Goal: Information Seeking & Learning: Learn about a topic

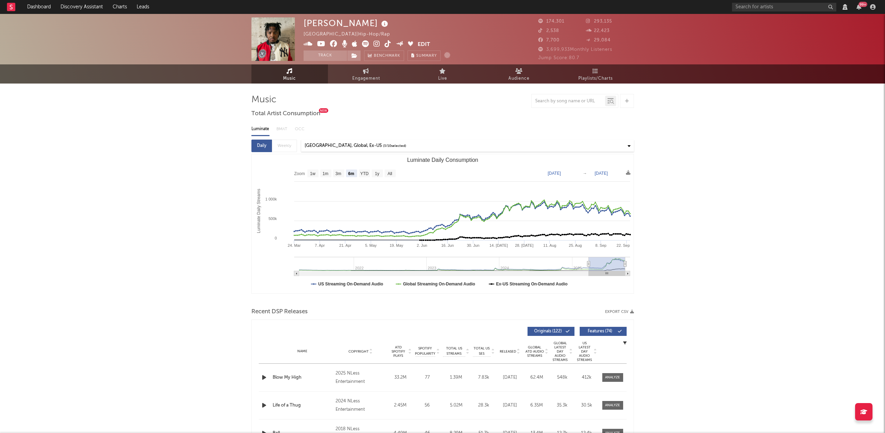
select select "6m"
select select "View all"
select select "6m"
select select "View all"
click at [587, 80] on span "Playlists/Charts" at bounding box center [595, 78] width 34 height 8
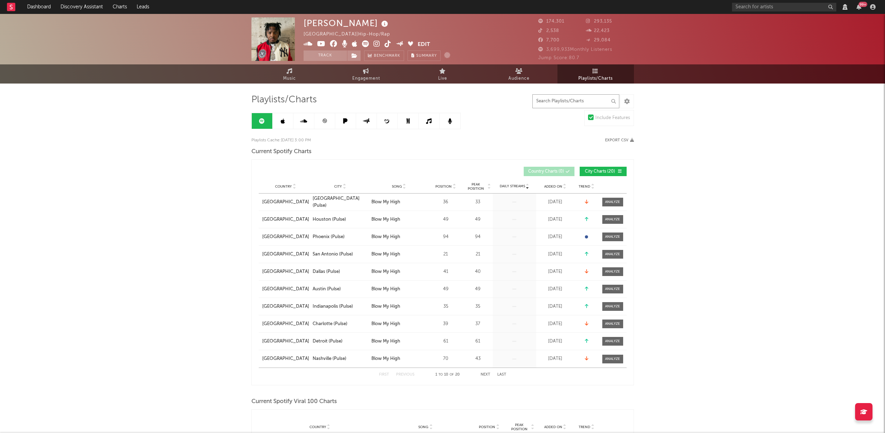
click at [546, 99] on input "text" at bounding box center [575, 101] width 87 height 14
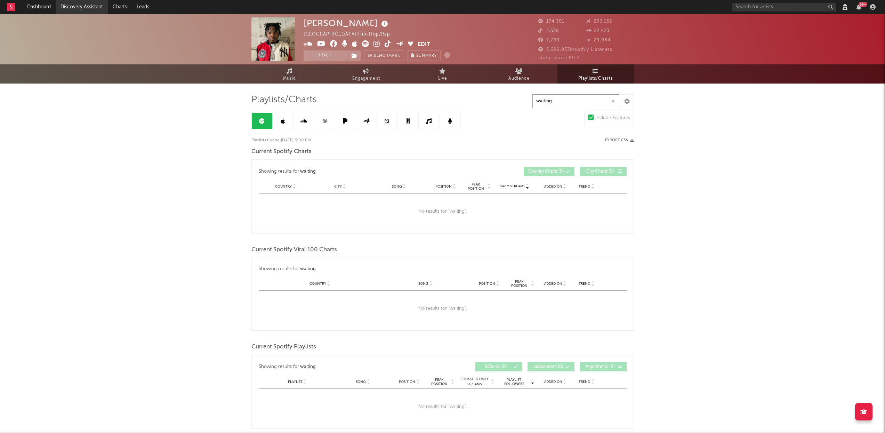
type input "waiting"
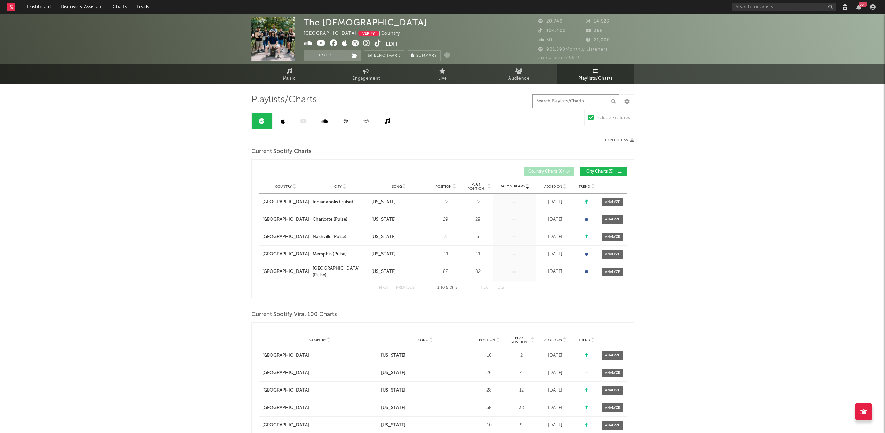
click at [566, 98] on input "text" at bounding box center [575, 101] width 87 height 14
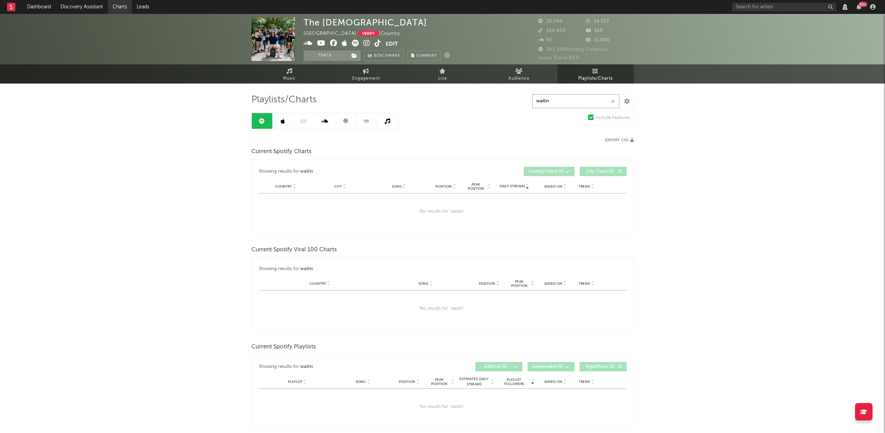
type input "waitin"
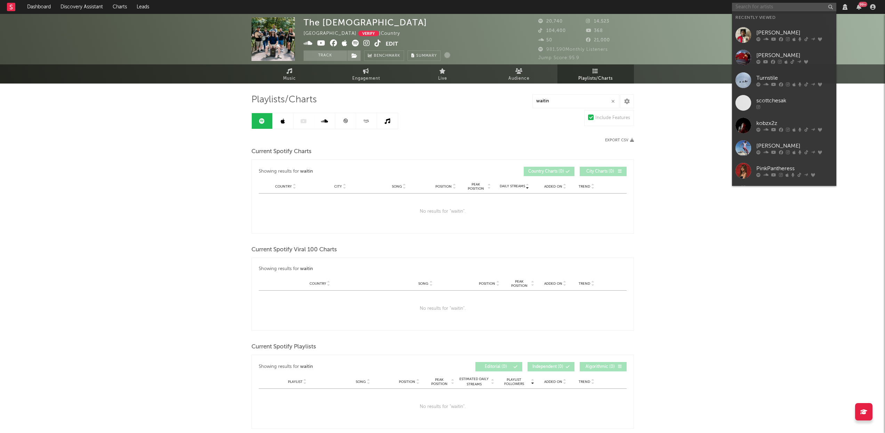
click at [758, 7] on input "text" at bounding box center [784, 7] width 104 height 9
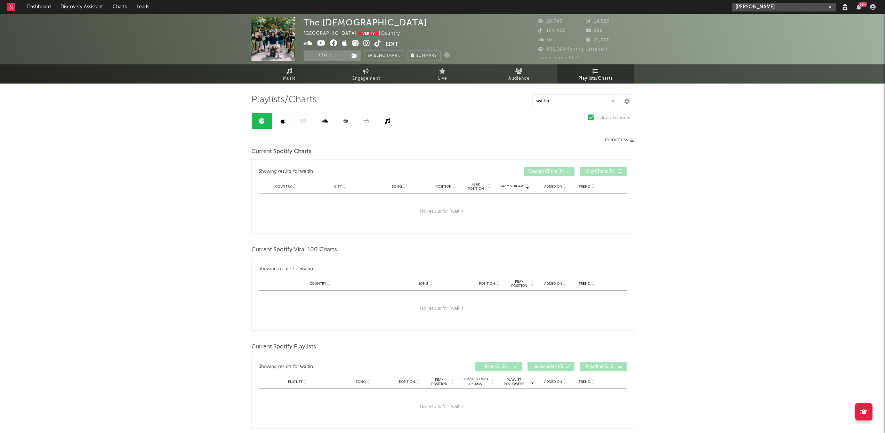
type input "bailey zim"
click at [805, 25] on icon at bounding box center [806, 27] width 4 height 4
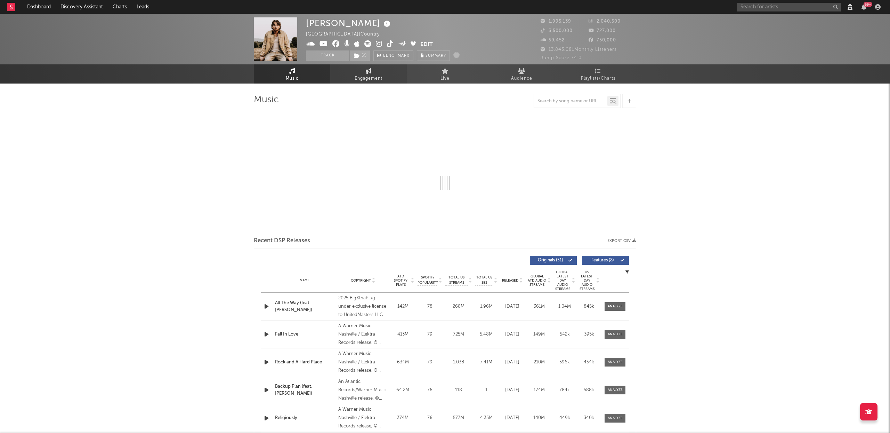
select select "View all"
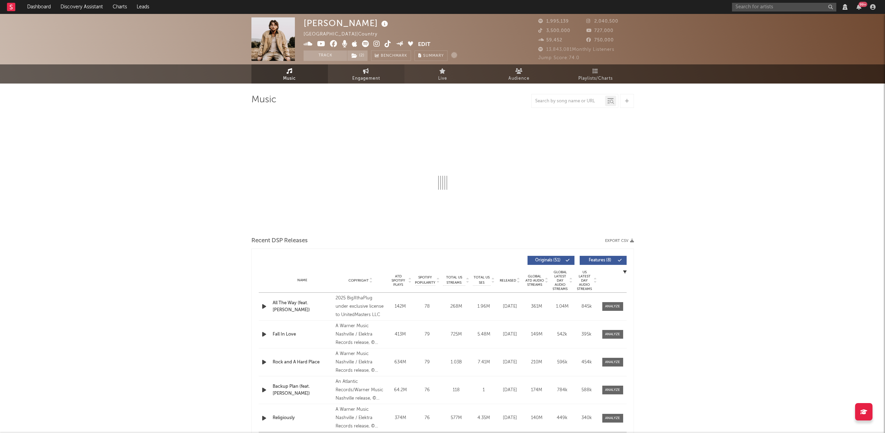
select select "View all"
click at [603, 77] on span "Playlists/Charts" at bounding box center [595, 78] width 34 height 8
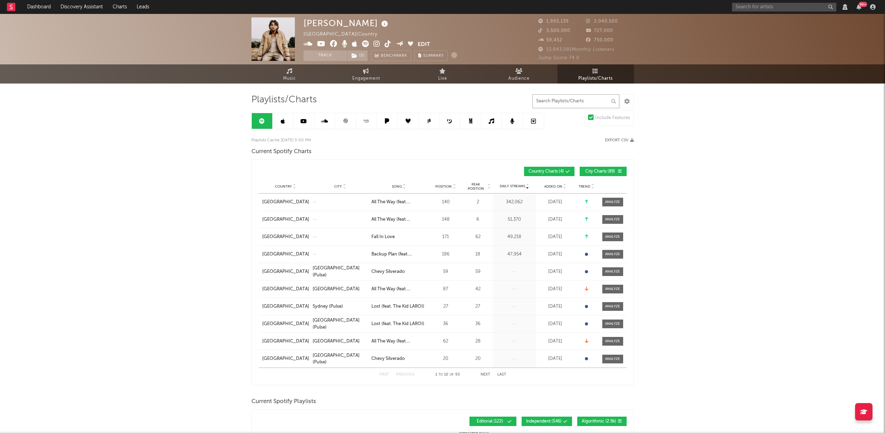
click at [563, 98] on input "text" at bounding box center [575, 101] width 87 height 14
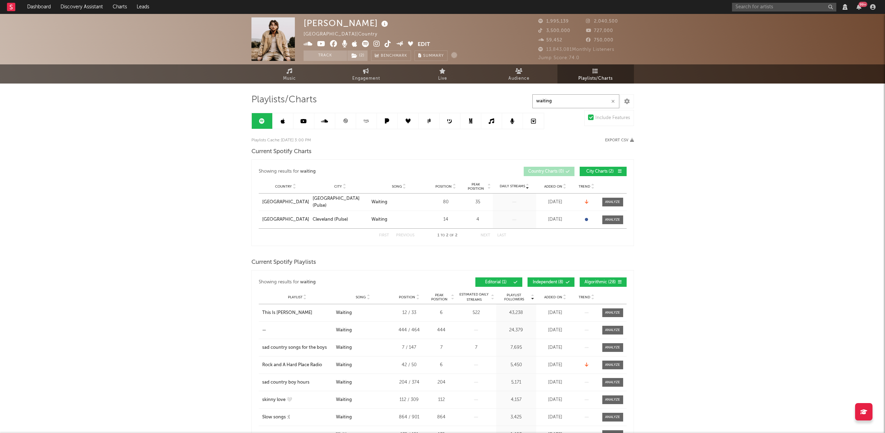
type input "waiting"
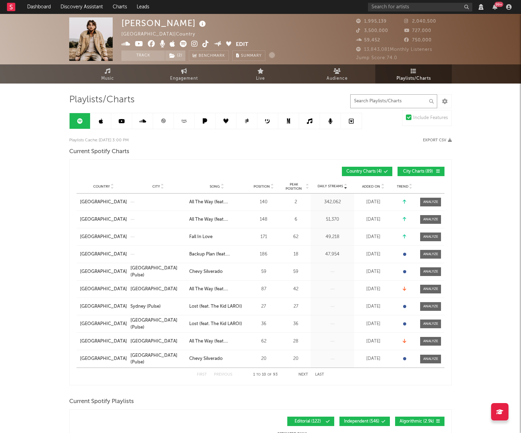
click at [370, 94] on input "text" at bounding box center [393, 101] width 87 height 14
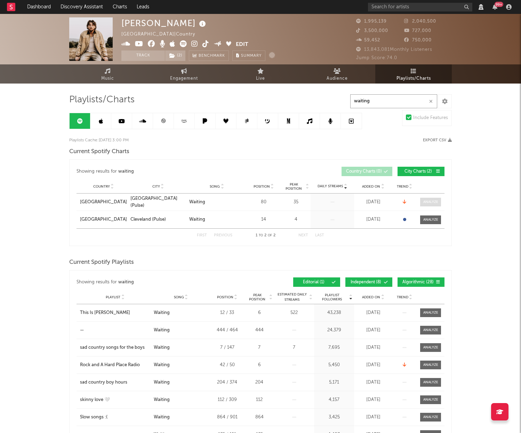
type input "waiting"
click at [429, 200] on div at bounding box center [430, 201] width 15 height 5
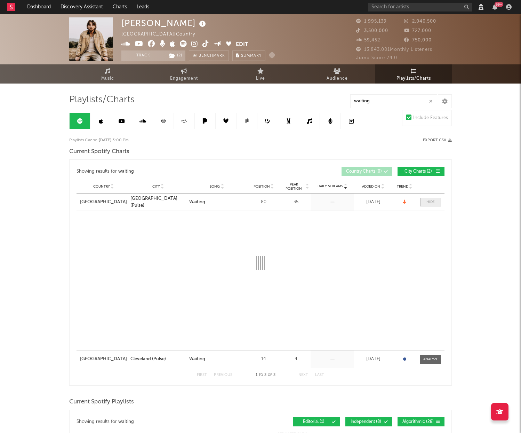
select select "1w"
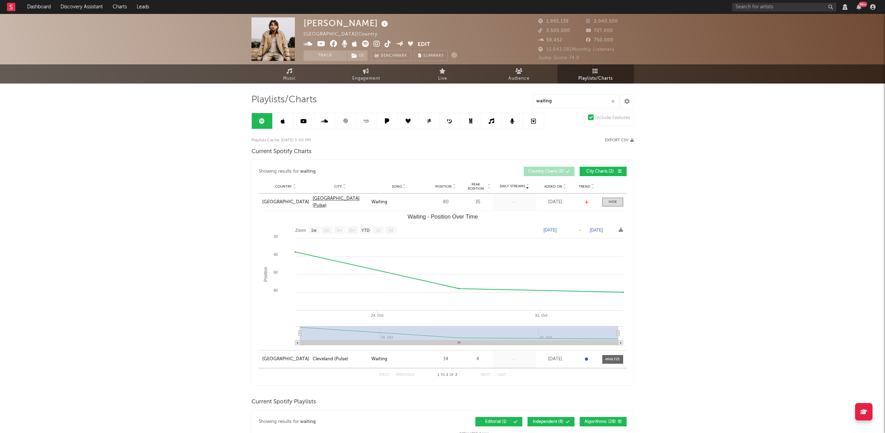
click at [334, 201] on div "Vancouver (Pulse)" at bounding box center [340, 202] width 55 height 14
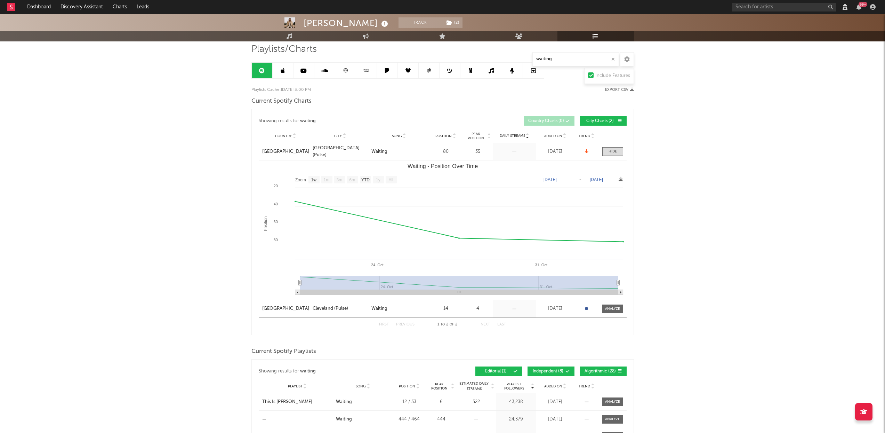
scroll to position [12, 0]
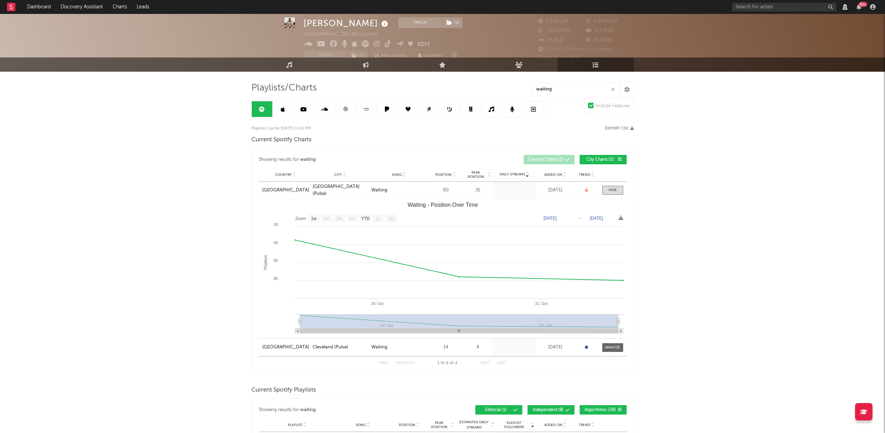
drag, startPoint x: 384, startPoint y: 24, endPoint x: 301, endPoint y: 20, distance: 82.5
click at [301, 20] on div "Bailey Zimmerman Track ( 2 ) United States | Country Edit Track ( 2 ) Benchmark…" at bounding box center [442, 27] width 885 height 50
copy div "Bailey Zimmerman"
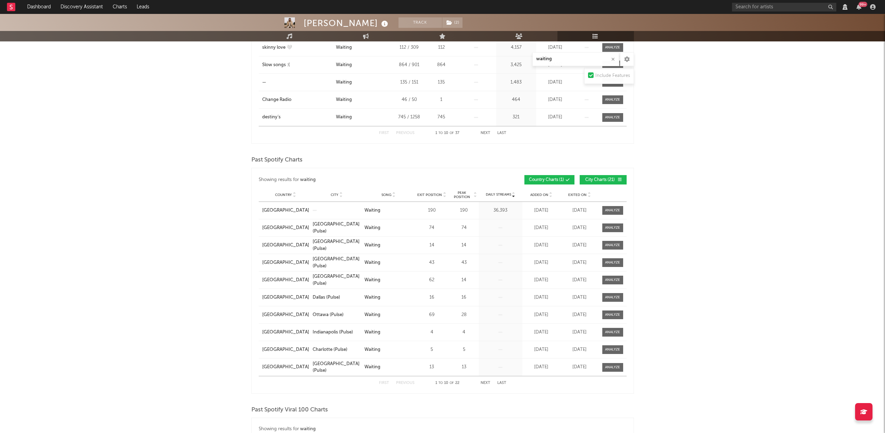
scroll to position [283, 0]
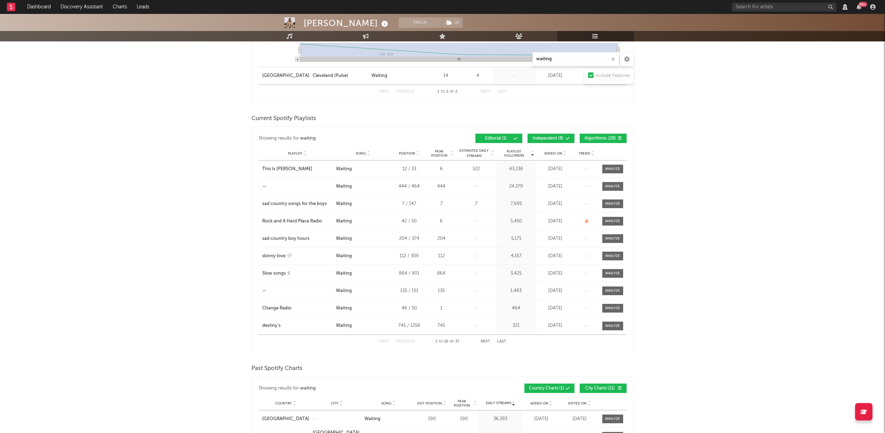
click at [305, 154] on icon at bounding box center [304, 154] width 3 height 3
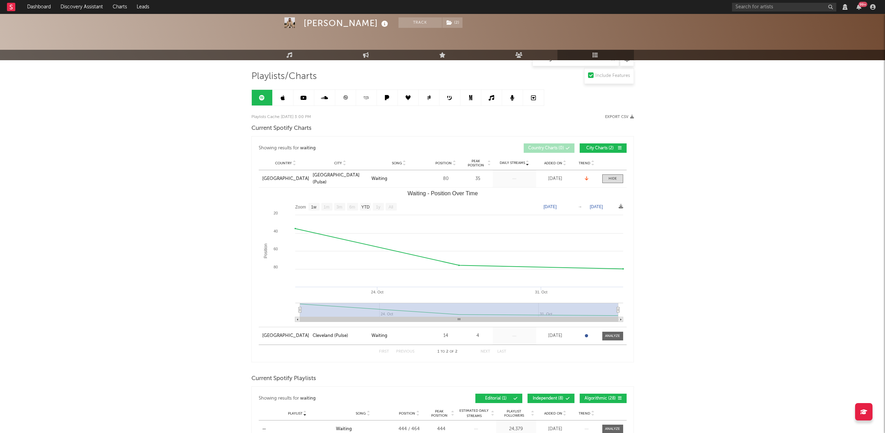
scroll to position [0, 0]
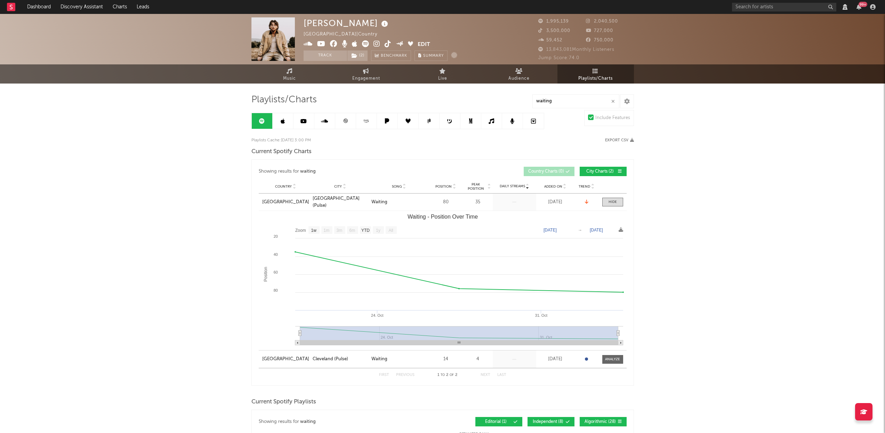
click at [526, 99] on div at bounding box center [627, 101] width 14 height 14
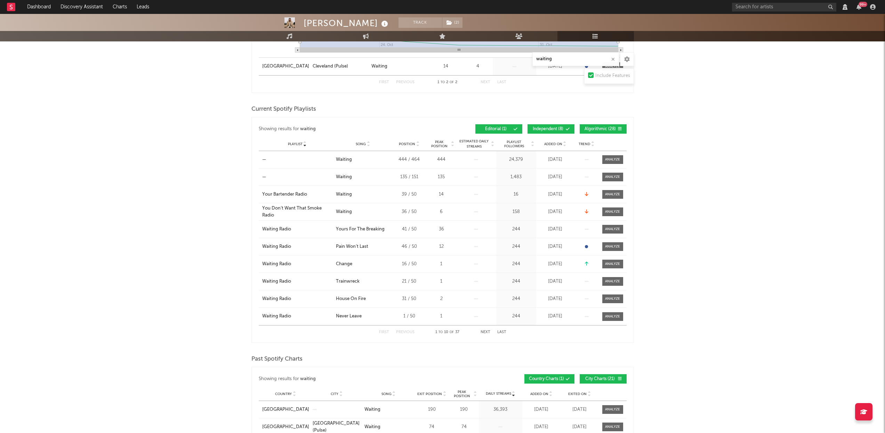
scroll to position [288, 0]
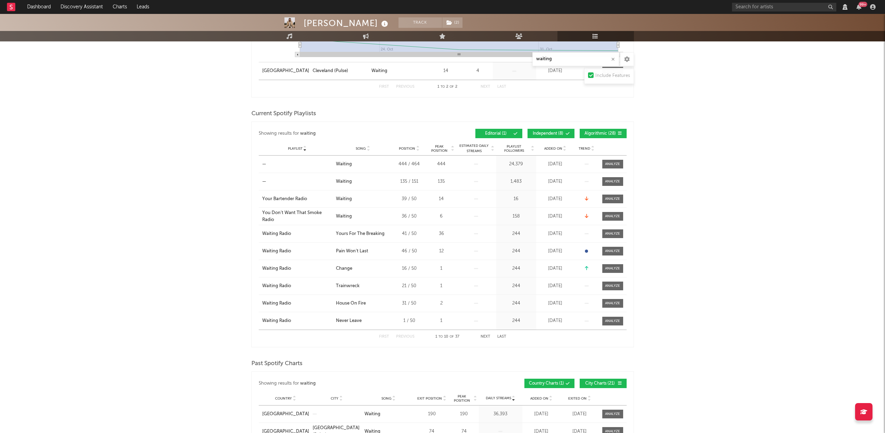
click at [526, 131] on span "Algorithmic ( 28 )" at bounding box center [600, 133] width 32 height 4
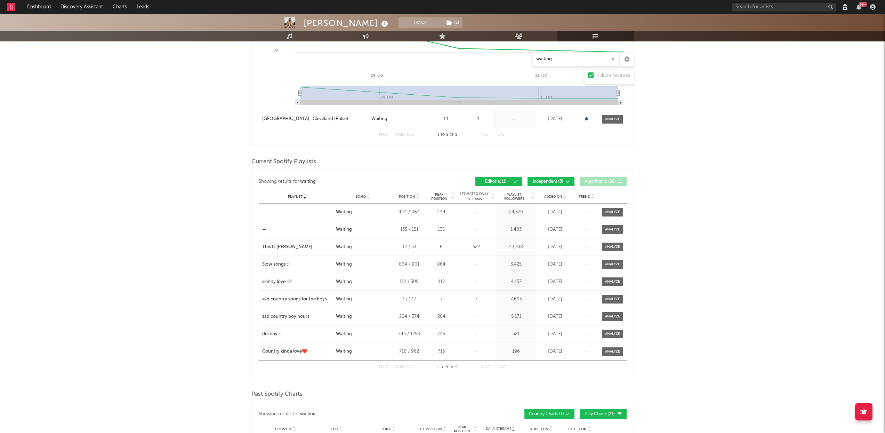
scroll to position [0, 0]
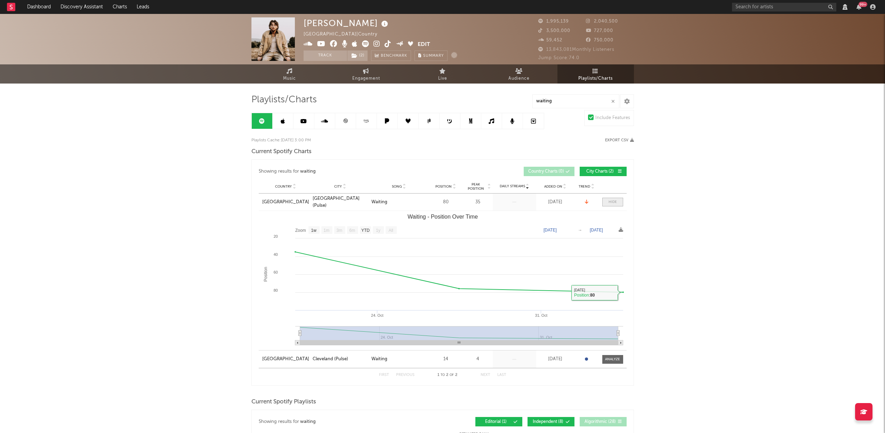
click at [526, 200] on span at bounding box center [612, 202] width 21 height 9
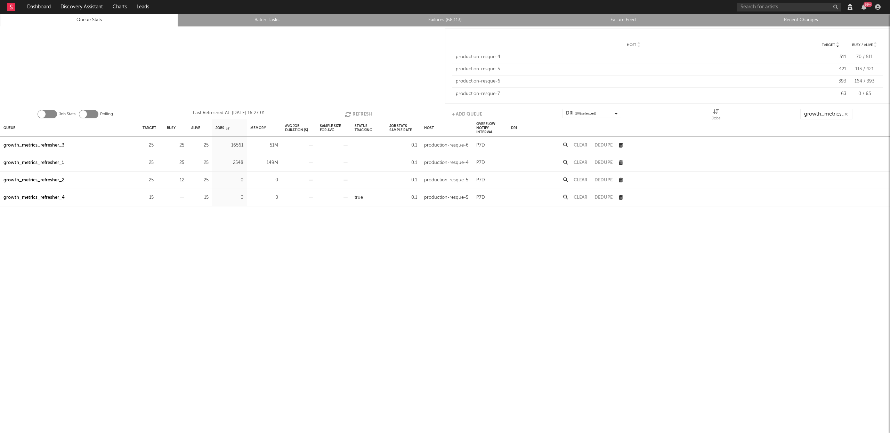
click at [360, 112] on button "Refresh" at bounding box center [358, 114] width 27 height 10
click at [12, 129] on div "Queue" at bounding box center [9, 127] width 12 height 15
click at [59, 144] on div "growth_metrics_refresher_1" at bounding box center [33, 145] width 61 height 8
click at [57, 161] on div "growth_metrics_refresher_2" at bounding box center [33, 163] width 61 height 8
click at [53, 179] on div "growth_metrics_refresher_3" at bounding box center [33, 180] width 61 height 8
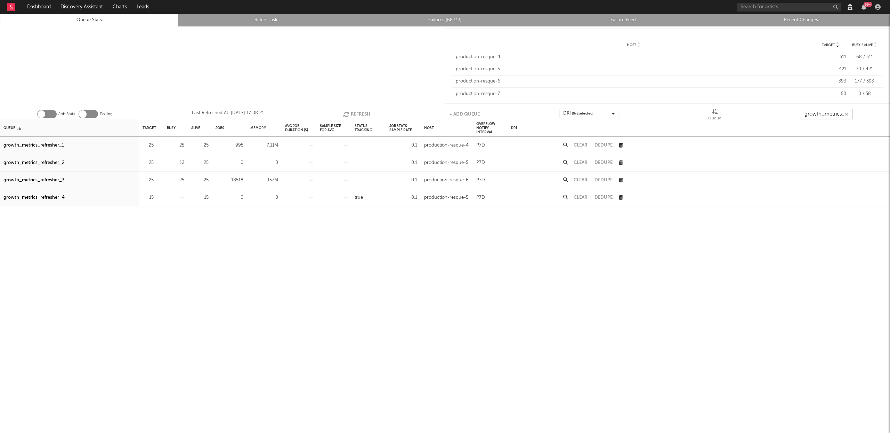
click at [817, 114] on input "growth_metrics_refre" at bounding box center [827, 114] width 52 height 10
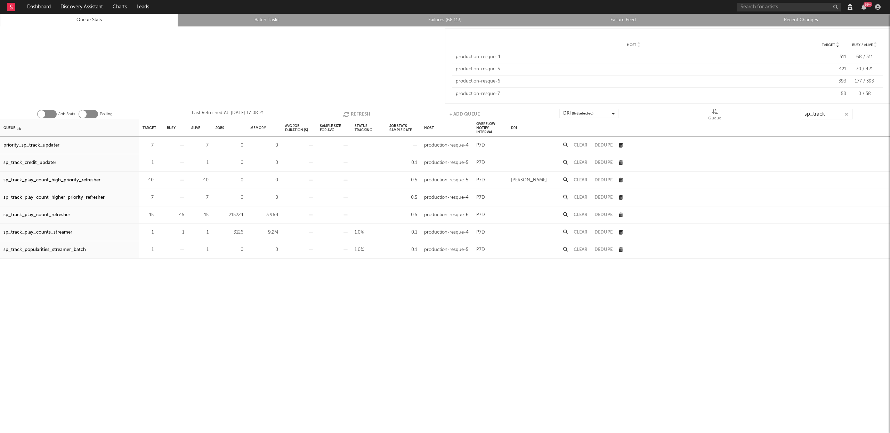
click at [38, 231] on div "sp_track_play_counts_streamer" at bounding box center [37, 232] width 69 height 8
click at [816, 113] on input "sp_track" at bounding box center [827, 114] width 52 height 10
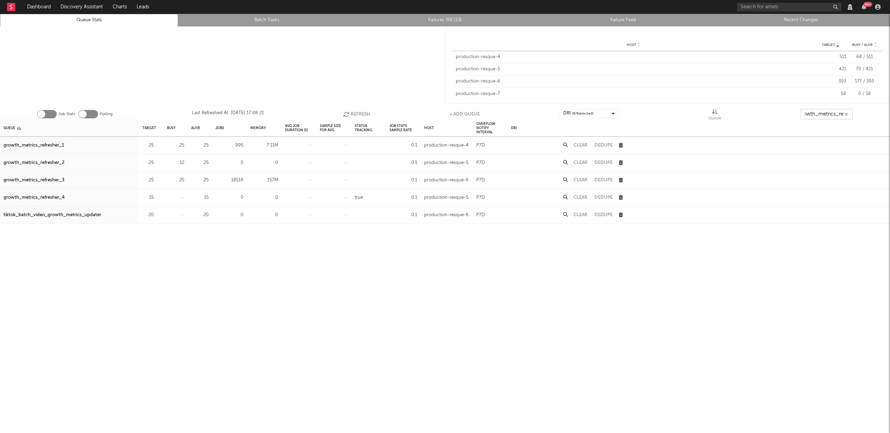
scroll to position [0, 8]
click at [355, 114] on button "Refresh" at bounding box center [356, 114] width 27 height 10
type input "growth_metrics_ref"
click at [47, 144] on div "growth_metrics_refresher_1" at bounding box center [33, 145] width 61 height 8
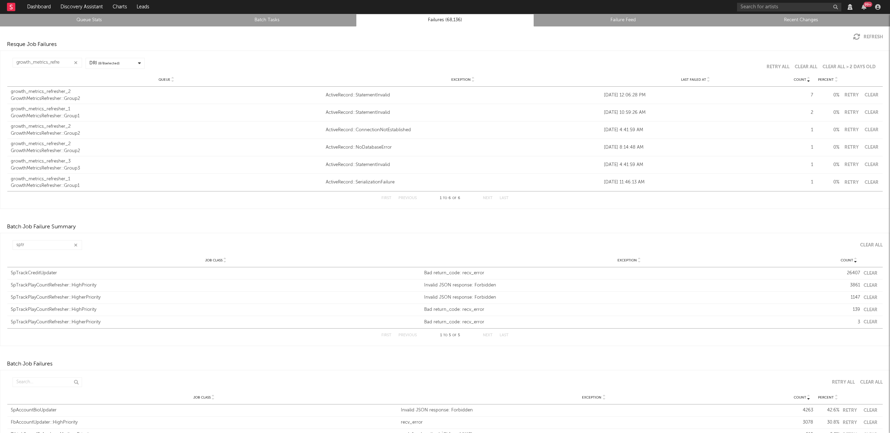
click at [75, 61] on icon "button" at bounding box center [75, 63] width 3 height 5
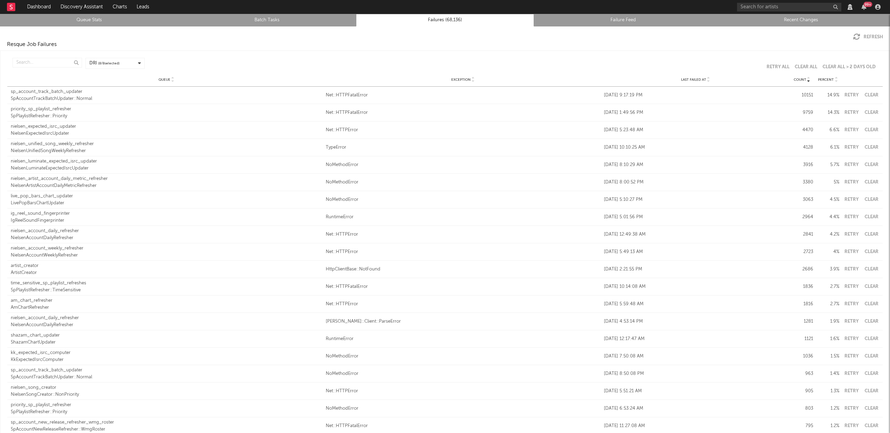
click at [705, 82] on div "Queue Exception Last Failed At Count Percent" at bounding box center [445, 80] width 876 height 14
click at [707, 81] on icon at bounding box center [708, 81] width 3 height 3
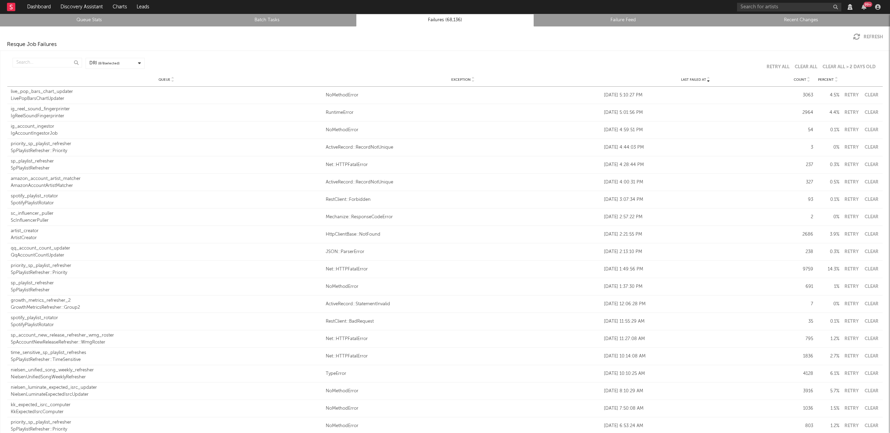
click at [871, 94] on button "Clear" at bounding box center [872, 95] width 16 height 5
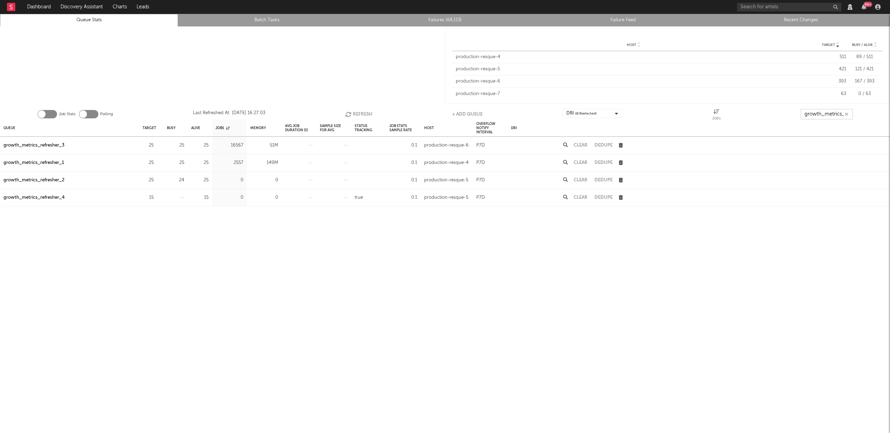
click at [821, 114] on input "growth_metrics_refre" at bounding box center [827, 114] width 52 height 10
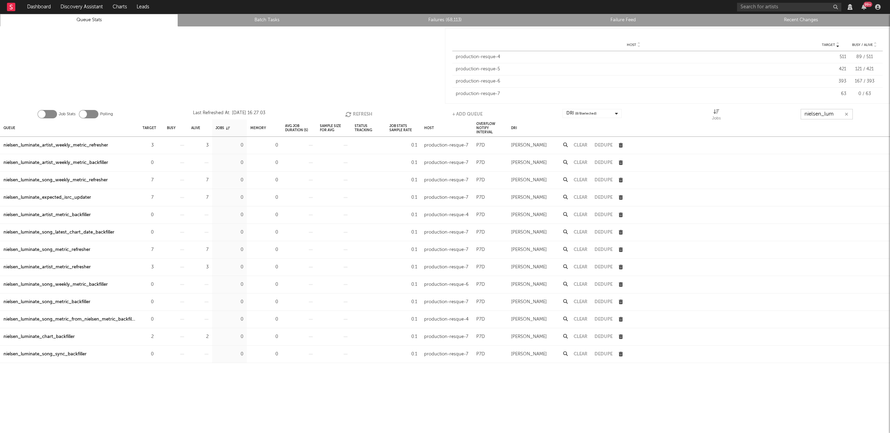
click at [361, 111] on button "Refresh" at bounding box center [358, 114] width 27 height 10
click at [822, 115] on input "nielsen_lum" at bounding box center [826, 114] width 52 height 10
click at [822, 114] on input "nielsen_lum" at bounding box center [826, 114] width 52 height 10
type input "resque-7"
click at [44, 319] on div "artist_profile_tiktok_sound_refresher" at bounding box center [42, 319] width 79 height 8
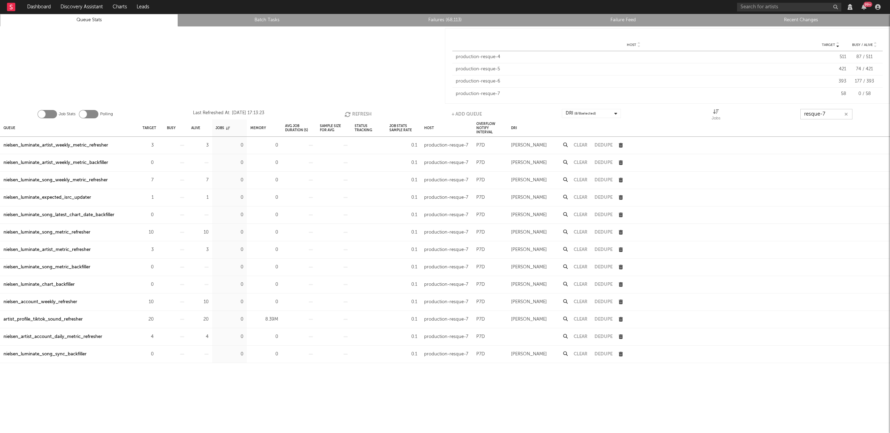
click at [827, 112] on input "resque-7" at bounding box center [826, 114] width 52 height 10
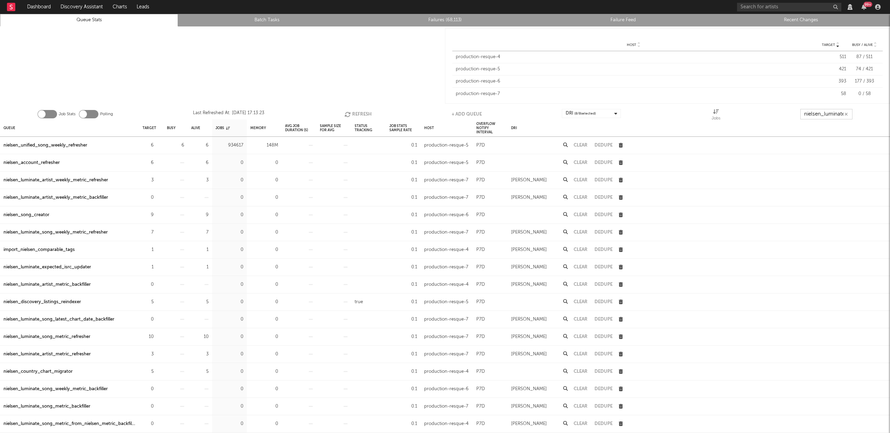
scroll to position [0, 1]
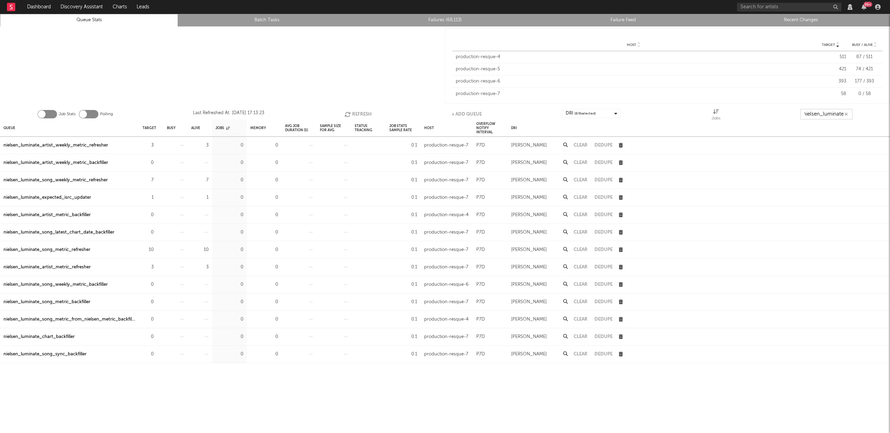
click at [369, 115] on button "Refresh" at bounding box center [358, 114] width 27 height 10
type input "nielsen_luminate"
